Goal: Answer question/provide support: Share knowledge or assist other users

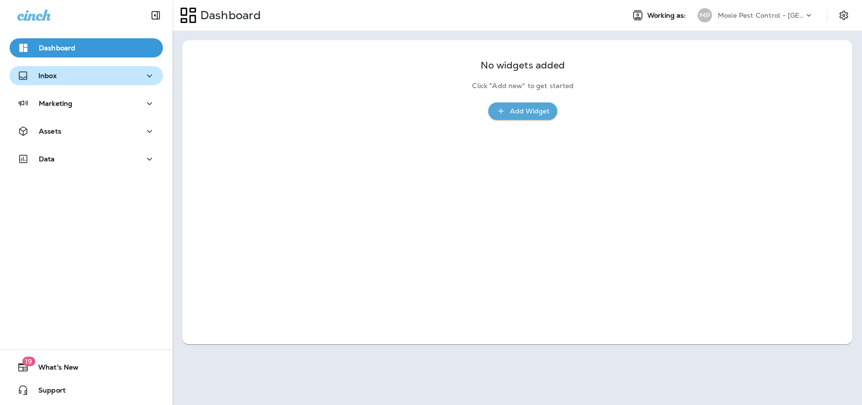
click at [66, 74] on div "Inbox" at bounding box center [86, 76] width 138 height 12
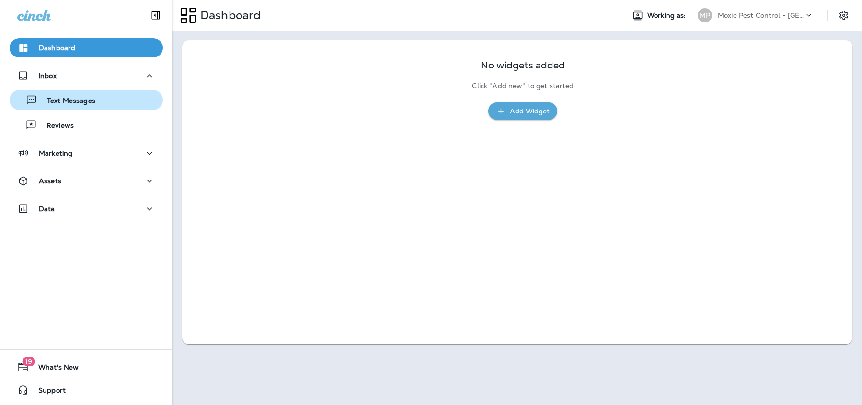
click at [74, 104] on p "Text Messages" at bounding box center [66, 101] width 58 height 9
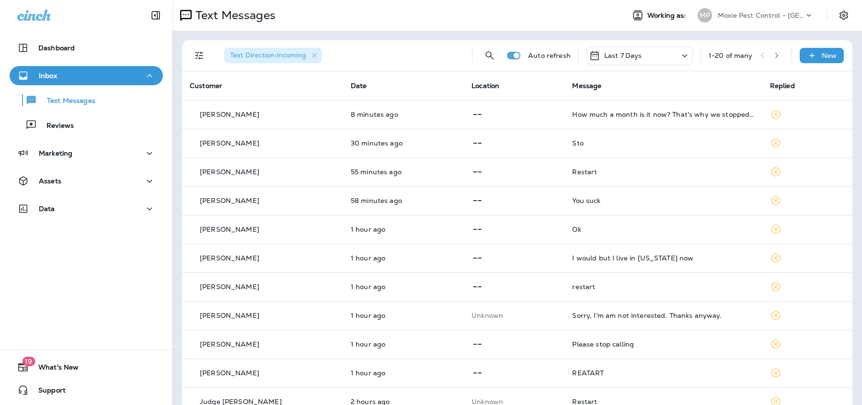
click at [773, 56] on icon "button" at bounding box center [776, 55] width 7 height 7
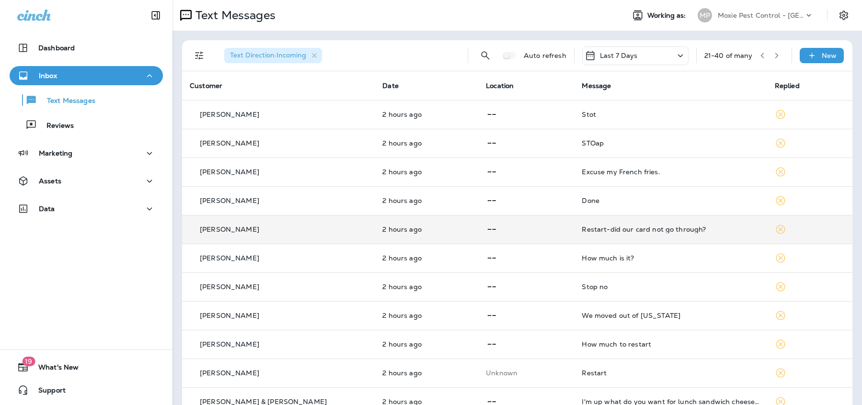
click at [218, 228] on p "[PERSON_NAME]" at bounding box center [229, 230] width 59 height 8
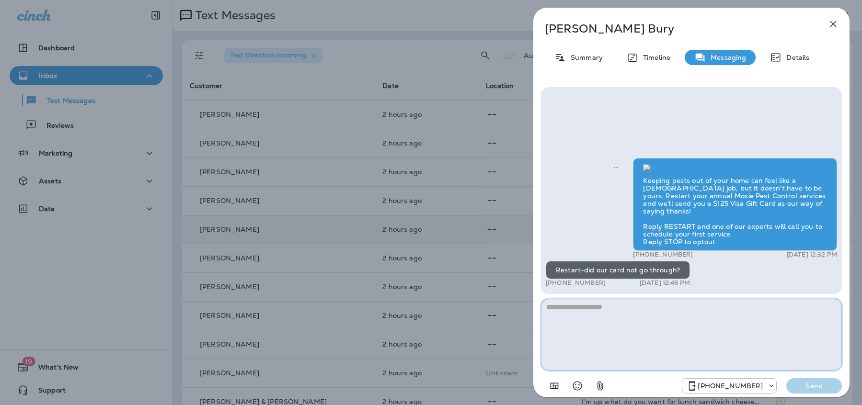
scroll to position [0, 0]
drag, startPoint x: 600, startPoint y: 284, endPoint x: 553, endPoint y: 286, distance: 46.5
click at [553, 286] on p "[PHONE_NUMBER]" at bounding box center [576, 283] width 60 height 8
click at [795, 58] on p "Details" at bounding box center [795, 58] width 28 height 8
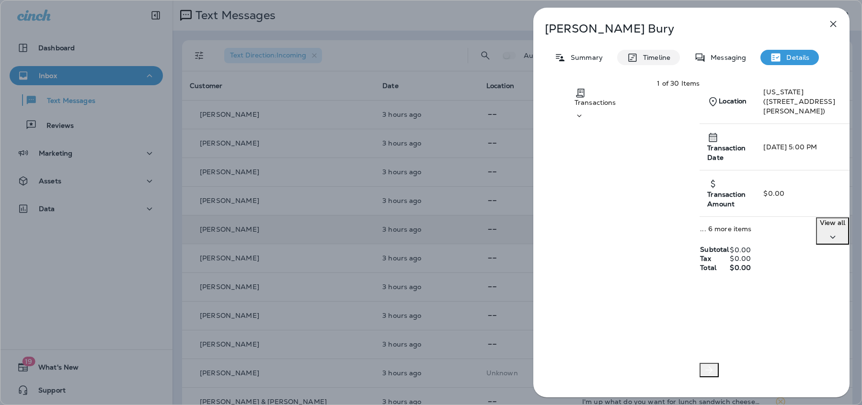
click at [642, 60] on p "Timeline" at bounding box center [654, 58] width 32 height 8
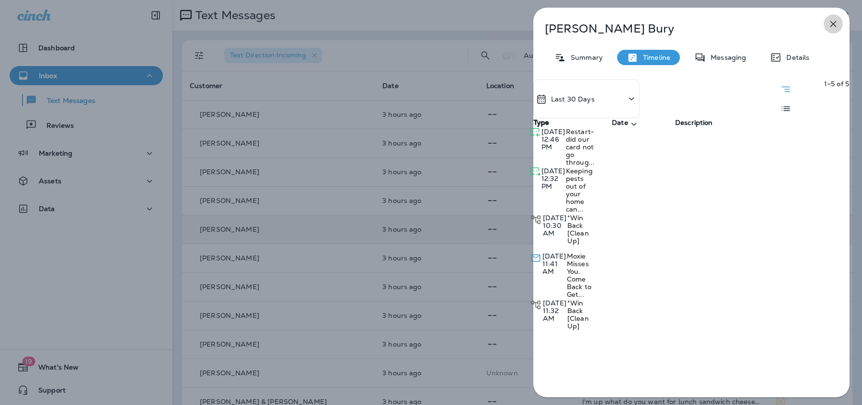
click at [836, 26] on icon "button" at bounding box center [832, 23] width 11 height 11
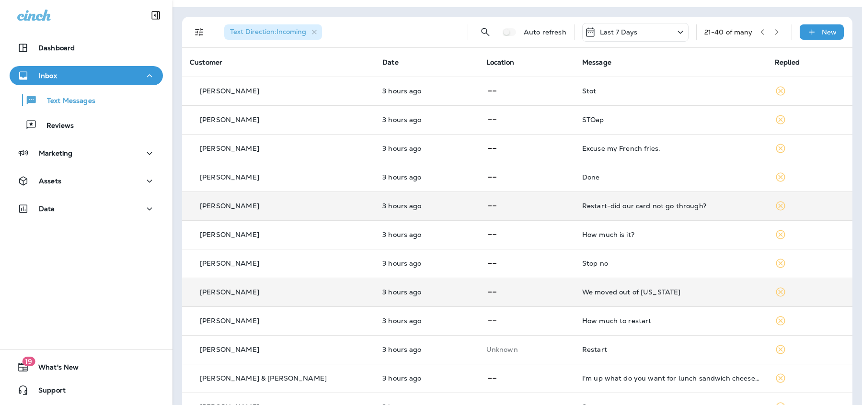
scroll to position [43, 0]
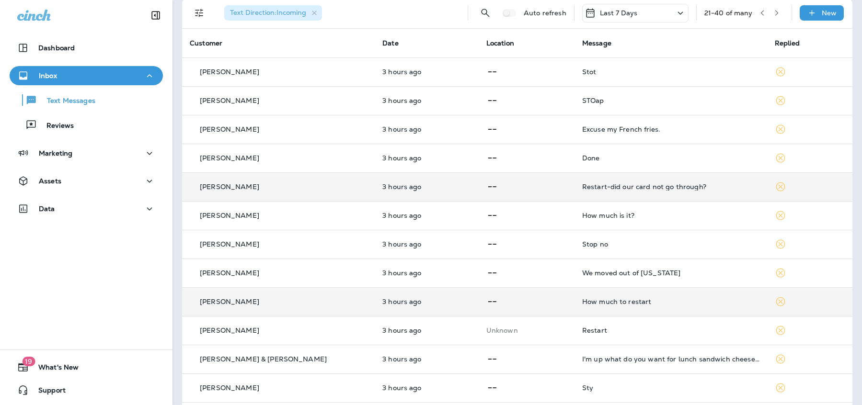
click at [233, 304] on p "[PERSON_NAME]" at bounding box center [229, 302] width 59 height 8
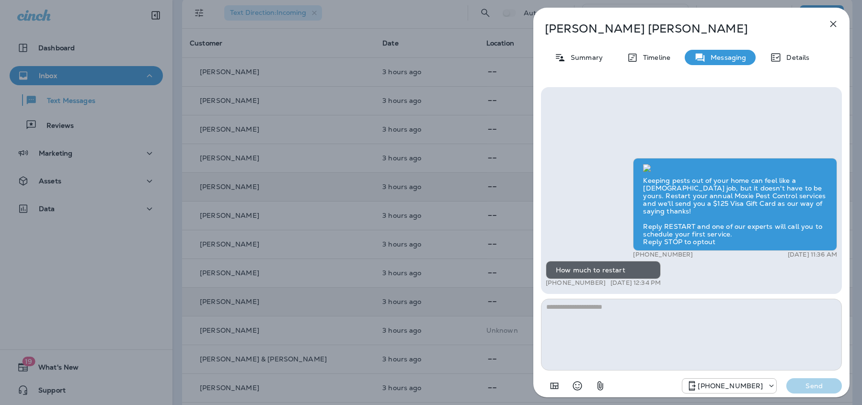
click at [834, 26] on icon "button" at bounding box center [832, 23] width 11 height 11
